Goal: Task Accomplishment & Management: Manage account settings

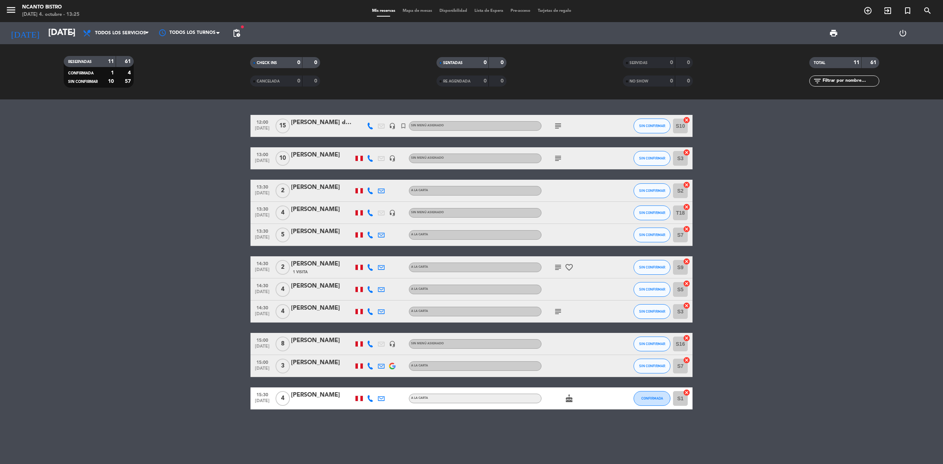
click at [190, 259] on bookings-row "12:00 [DATE] [PERSON_NAME] de los [PERSON_NAME] headset_mic turned_in_not Sin m…" at bounding box center [471, 262] width 943 height 295
click at [796, 186] on bookings-row "12:00 [DATE] [PERSON_NAME] de los [PERSON_NAME] headset_mic turned_in_not Sin m…" at bounding box center [471, 262] width 943 height 295
click at [653, 120] on button "SIN CONFIRMAR" at bounding box center [652, 126] width 37 height 15
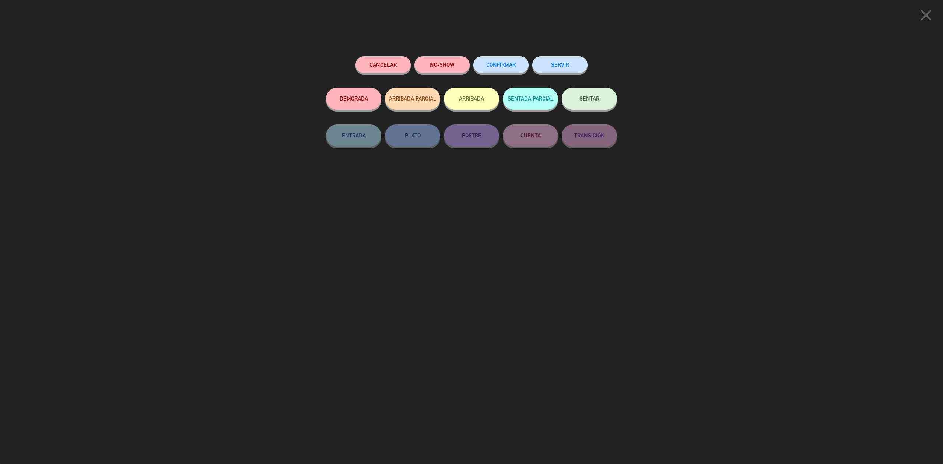
click at [590, 102] on button "SENTAR" at bounding box center [589, 99] width 55 height 22
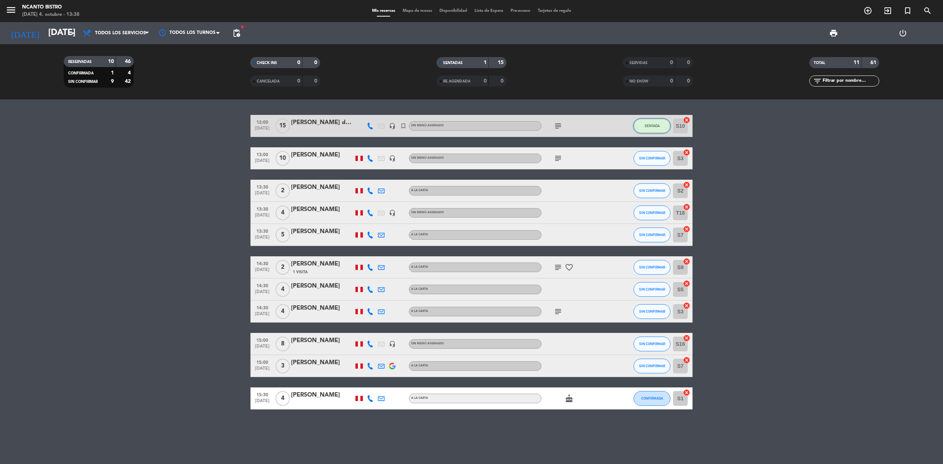
click at [652, 126] on span "SENTADA" at bounding box center [652, 126] width 15 height 4
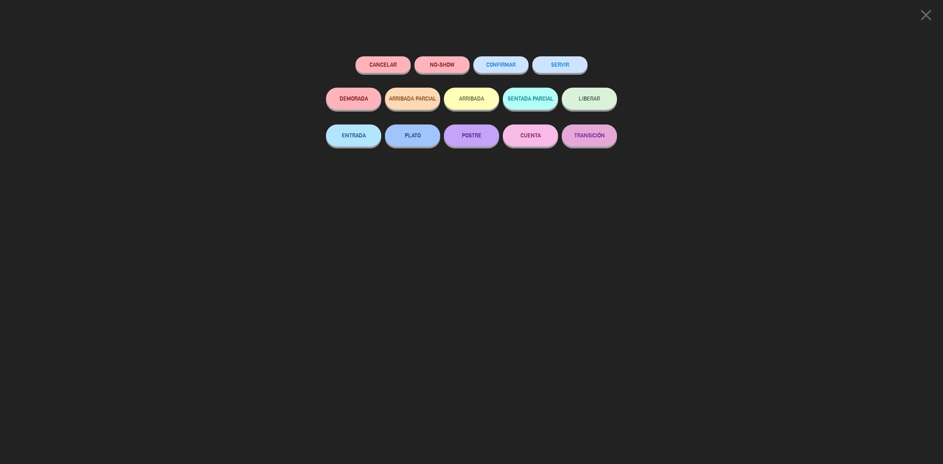
click at [562, 65] on button "SERVIR" at bounding box center [559, 64] width 55 height 17
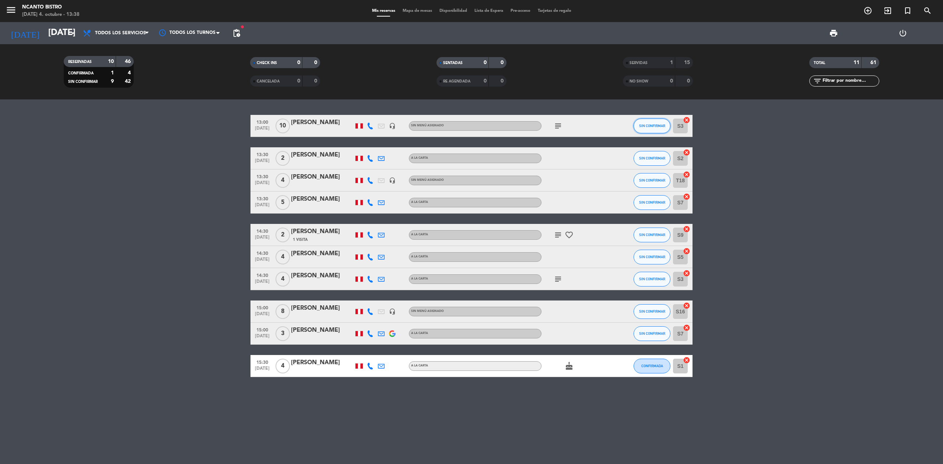
click at [656, 130] on button "SIN CONFIRMAR" at bounding box center [652, 126] width 37 height 15
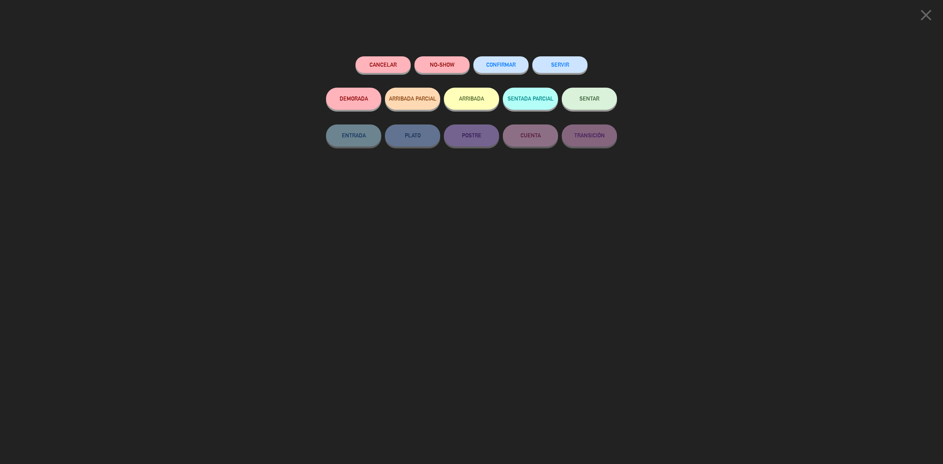
click at [441, 67] on button "NO-SHOW" at bounding box center [441, 64] width 55 height 17
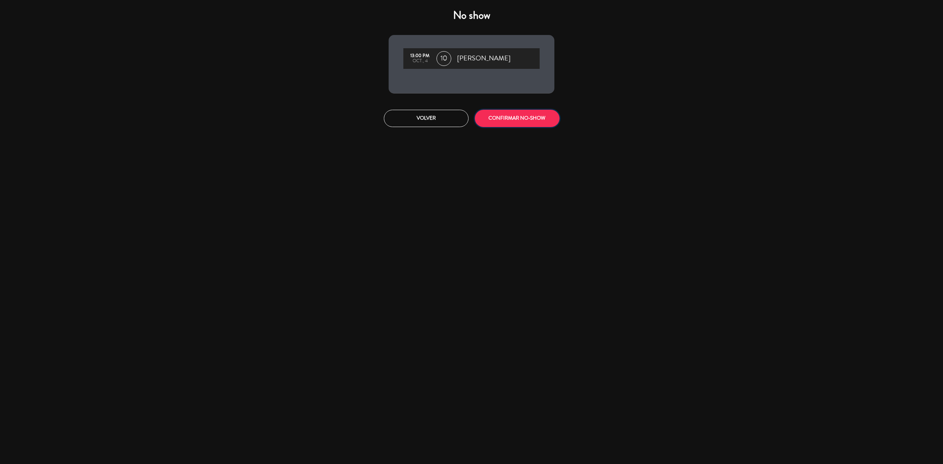
click at [513, 118] on button "CONFIRMAR NO-SHOW" at bounding box center [517, 118] width 85 height 17
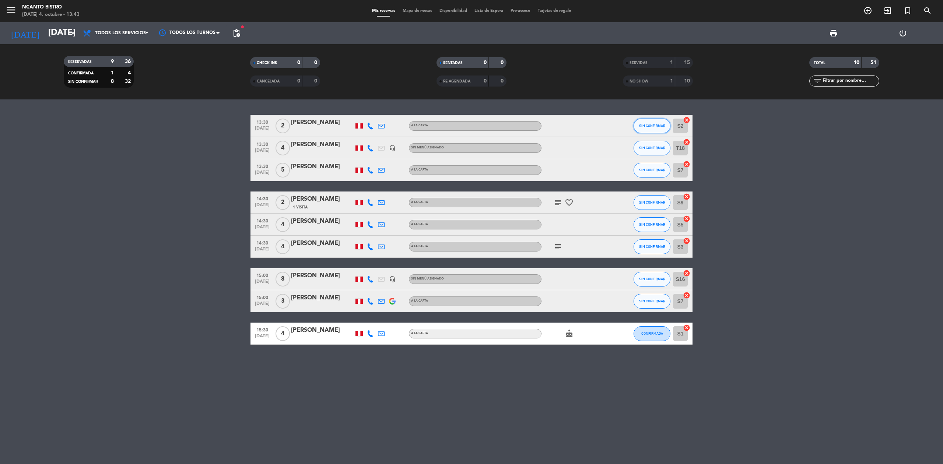
click at [650, 122] on button "SIN CONFIRMAR" at bounding box center [652, 126] width 37 height 15
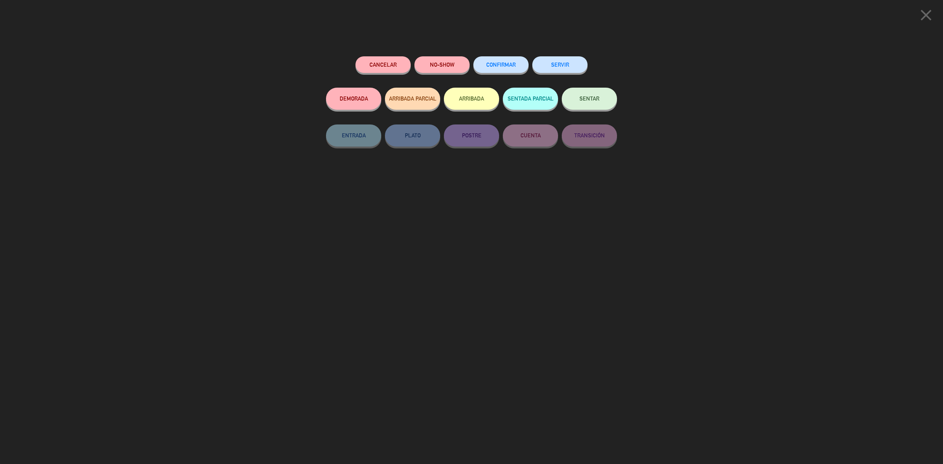
click at [565, 61] on button "SERVIR" at bounding box center [559, 64] width 55 height 17
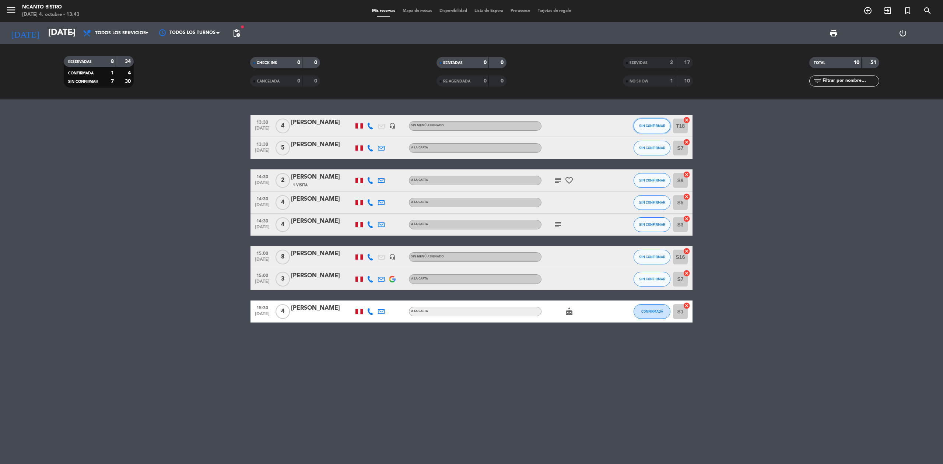
click at [645, 120] on button "SIN CONFIRMAR" at bounding box center [652, 126] width 37 height 15
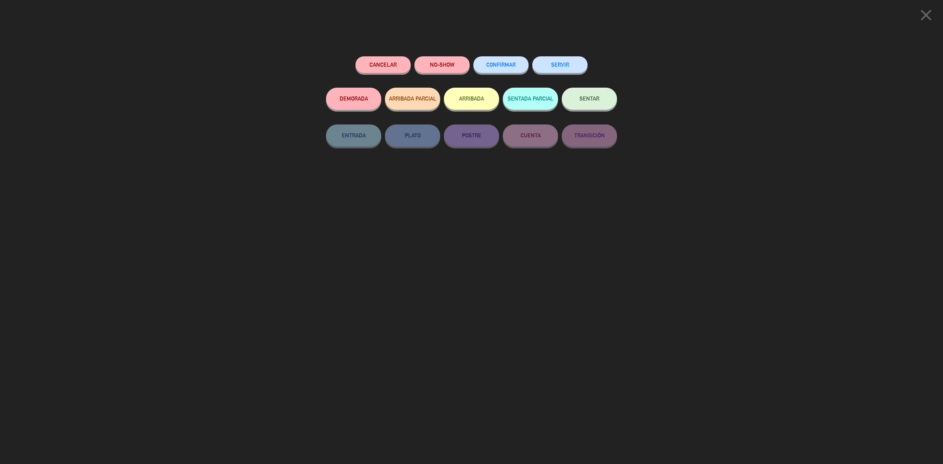
click at [573, 63] on button "SERVIR" at bounding box center [559, 64] width 55 height 17
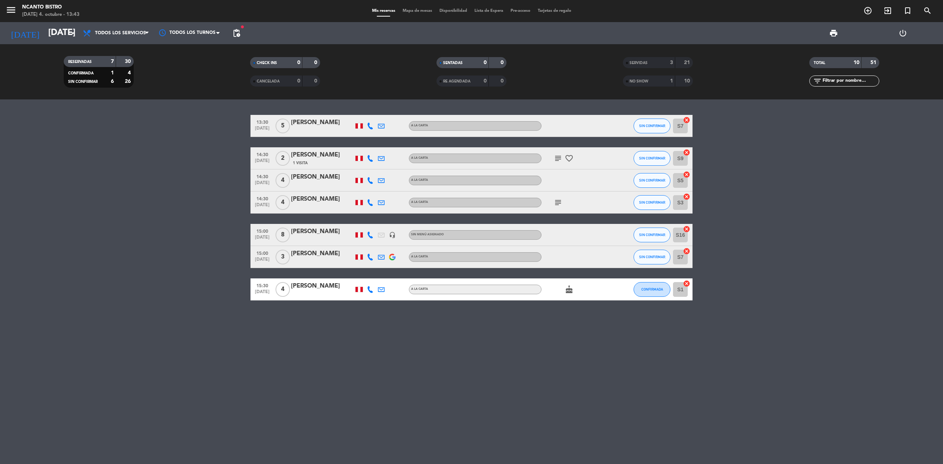
click at [161, 175] on bookings-row "13:30 [DATE] 5 [PERSON_NAME] A la carta SIN CONFIRMAR S7 cancel 14:30 [DATE] 2 …" at bounding box center [471, 208] width 943 height 186
